Goal: Find specific page/section: Find specific page/section

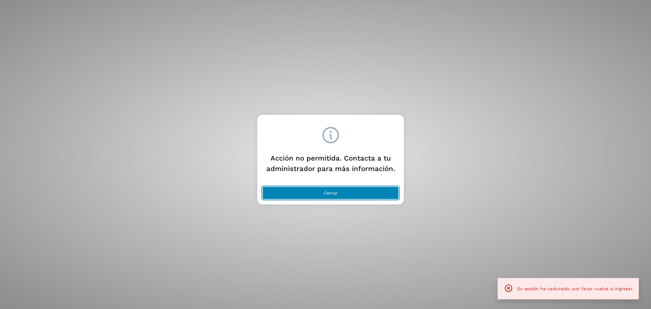
click at [321, 192] on button "Cerrar" at bounding box center [331, 193] width 136 height 13
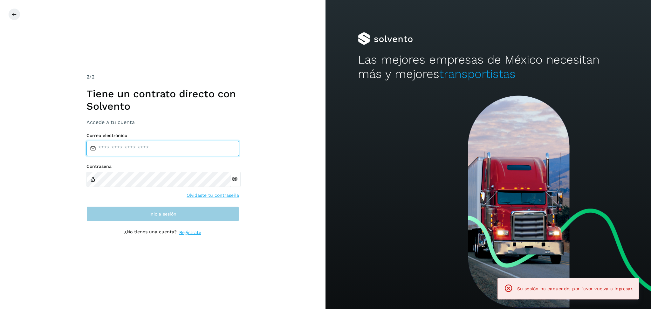
type input "**********"
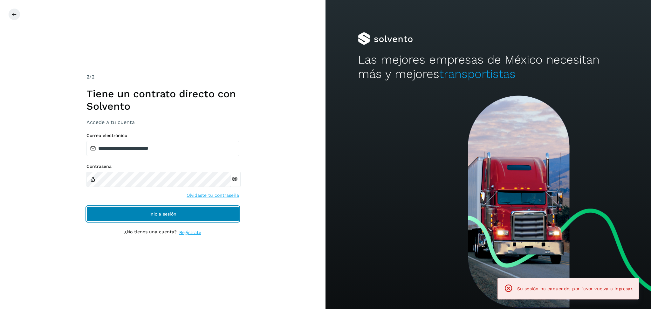
click at [179, 215] on button "Inicia sesión" at bounding box center [162, 213] width 153 height 15
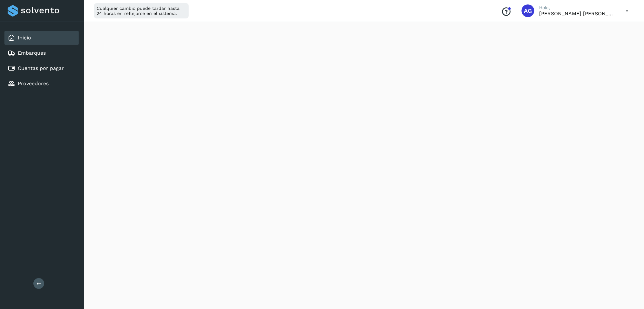
scroll to position [42, 0]
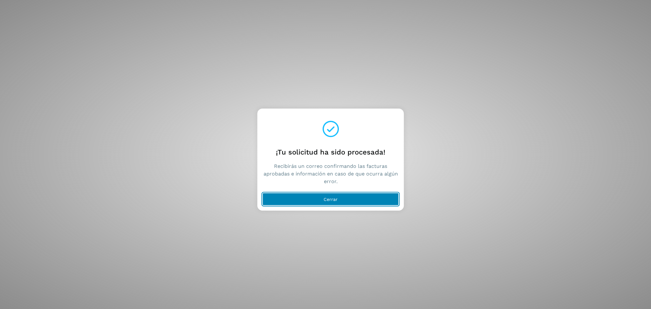
drag, startPoint x: 343, startPoint y: 201, endPoint x: 343, endPoint y: 167, distance: 34.3
click at [343, 200] on button "Cerrar" at bounding box center [331, 199] width 136 height 13
click at [309, 198] on button "Cerrar" at bounding box center [331, 199] width 136 height 13
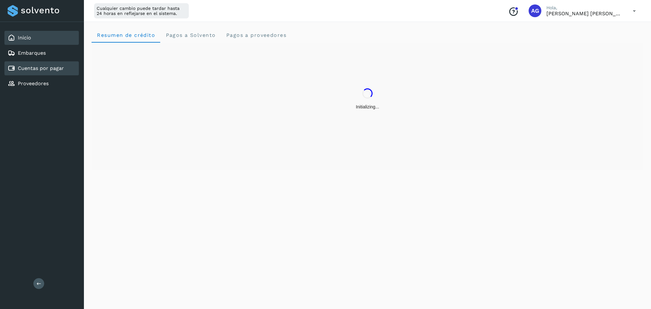
click at [63, 68] on link "Cuentas por pagar" at bounding box center [41, 68] width 46 height 6
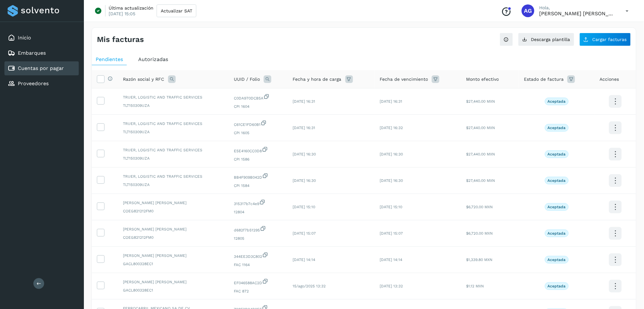
click at [162, 55] on div "Autorizadas" at bounding box center [153, 59] width 38 height 11
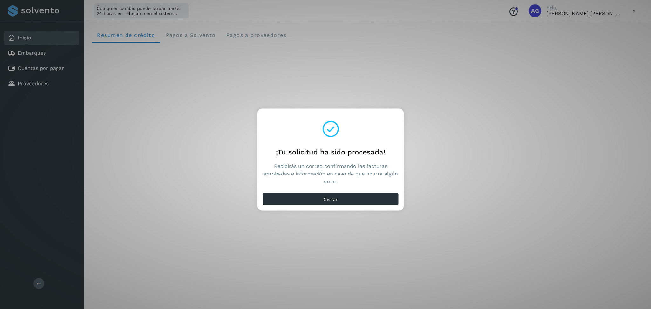
click at [290, 208] on div "Cerrar" at bounding box center [330, 200] width 147 height 20
click at [291, 200] on button "Cerrar" at bounding box center [331, 199] width 136 height 13
